Goal: Find specific page/section: Find specific page/section

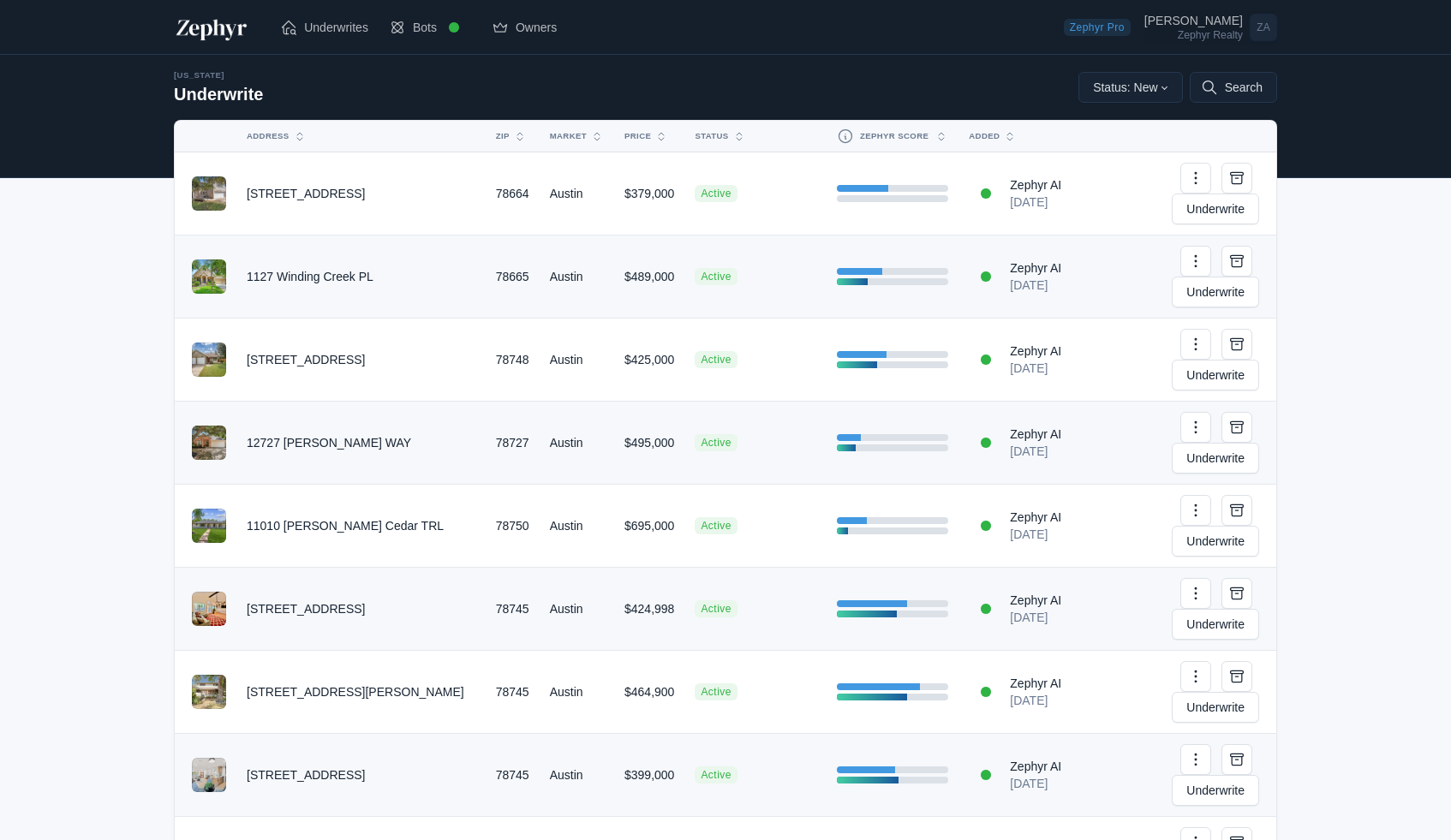
click at [1243, 31] on div "[PERSON_NAME] Zephyr Realty" at bounding box center [1197, 27] width 106 height 25
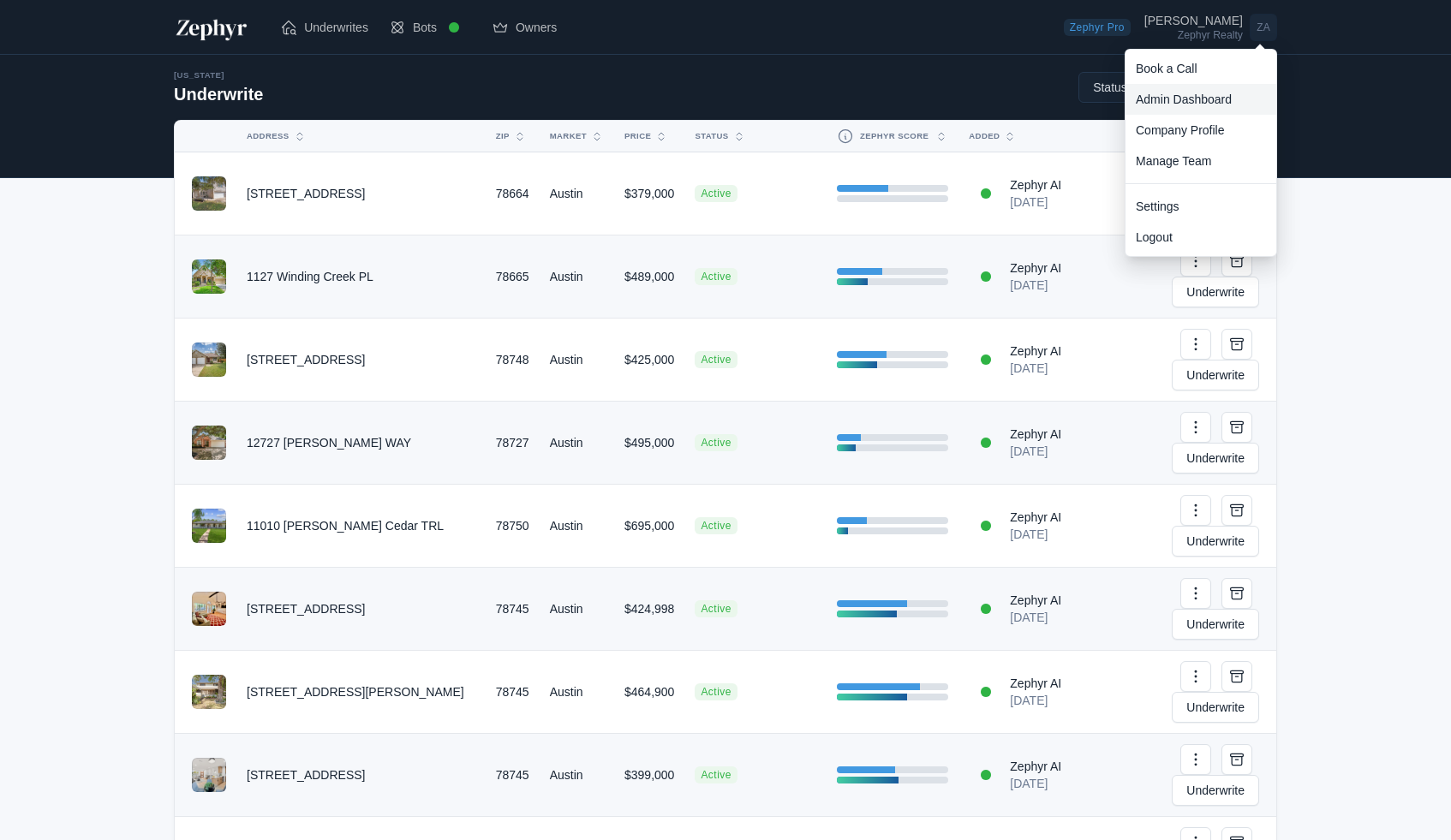
click at [1188, 93] on link "Admin Dashboard" at bounding box center [1201, 100] width 151 height 31
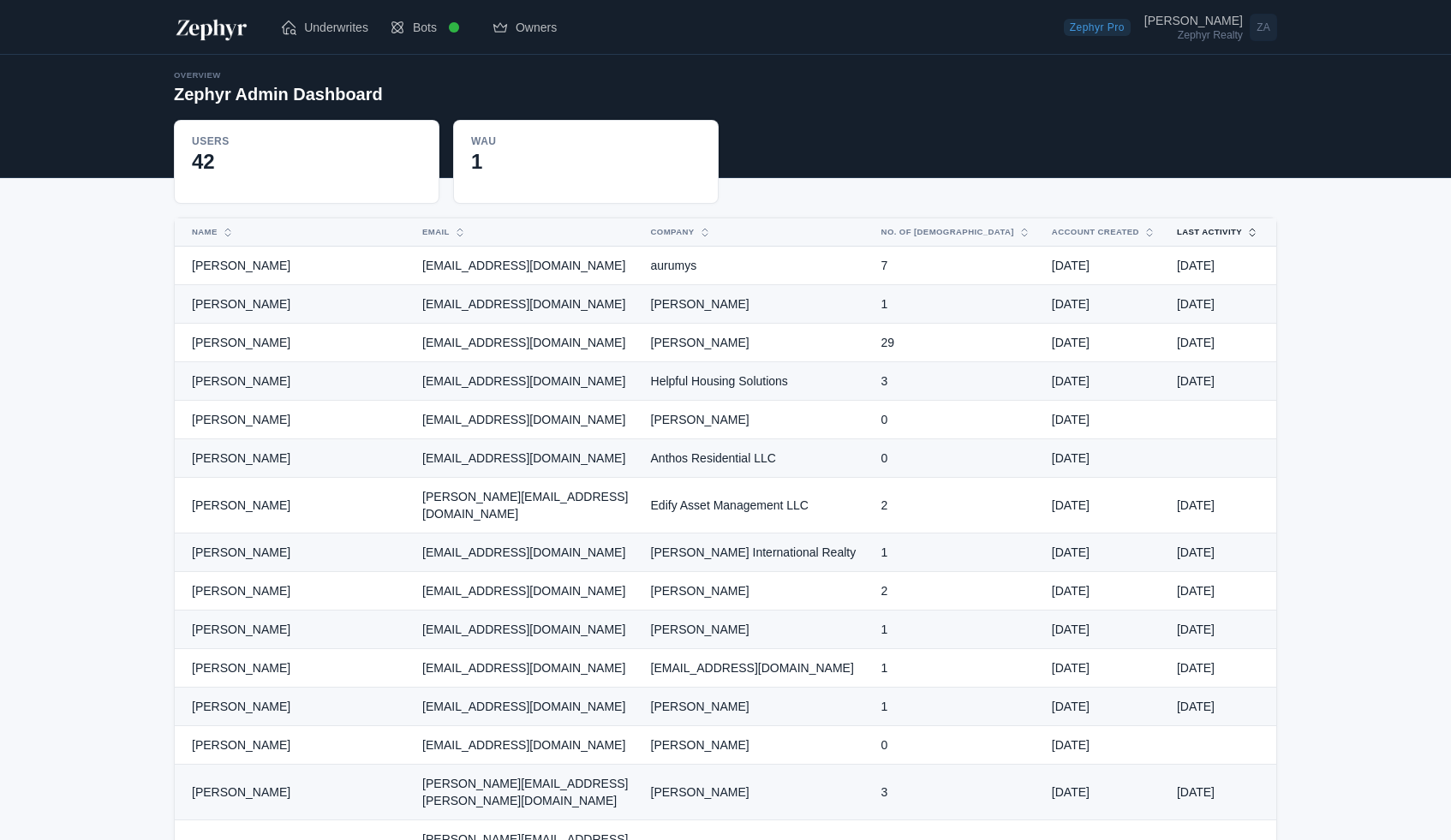
click at [1212, 234] on button "Last Activity" at bounding box center [1208, 232] width 82 height 27
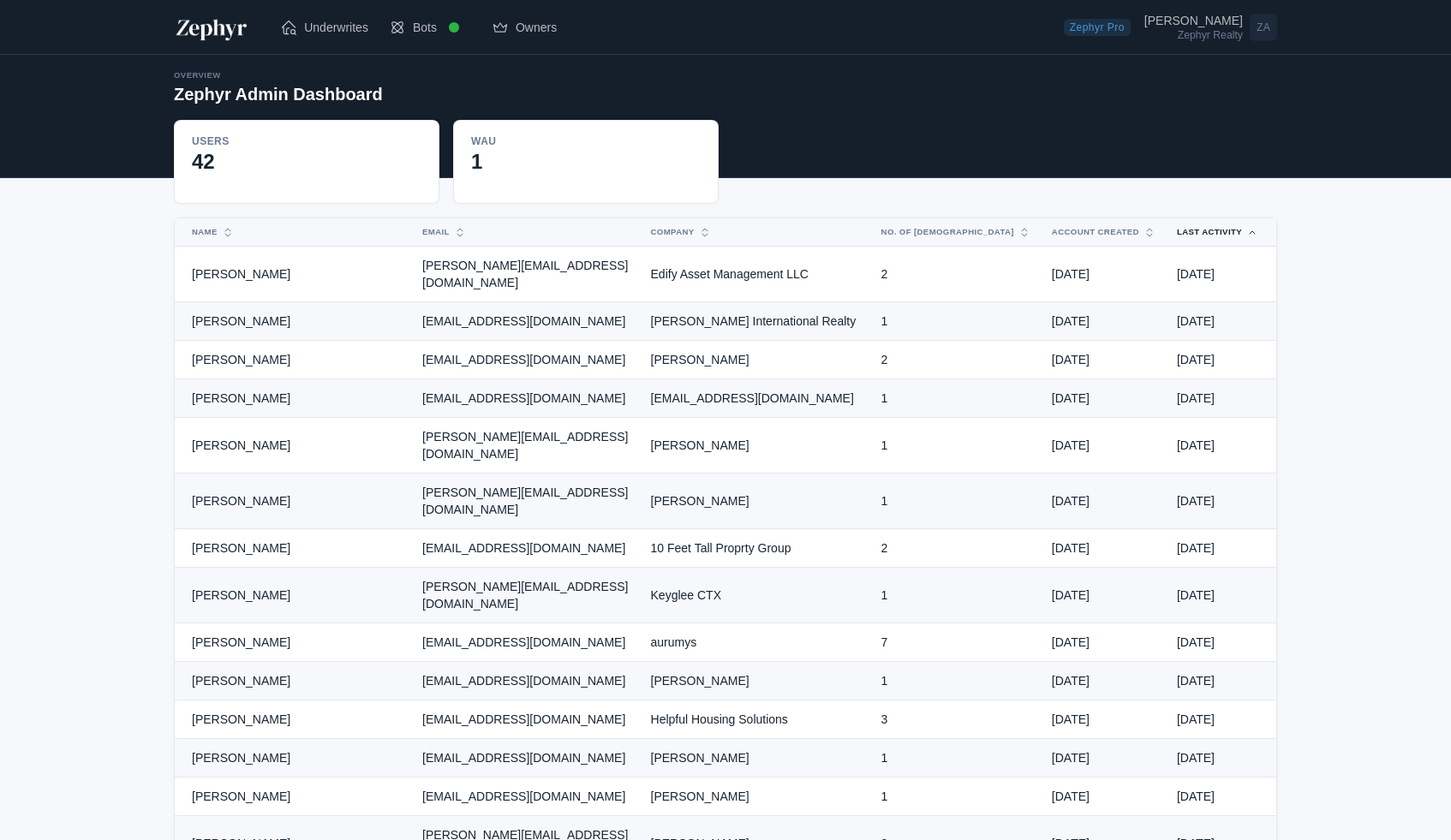
click at [1212, 234] on button "Last Activity" at bounding box center [1208, 232] width 82 height 27
